Goal: Find specific page/section: Find specific page/section

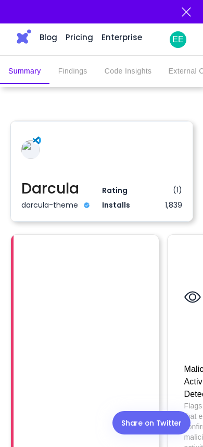
click at [179, 38] on p "EE" at bounding box center [177, 39] width 11 height 13
